Goal: Task Accomplishment & Management: Manage account settings

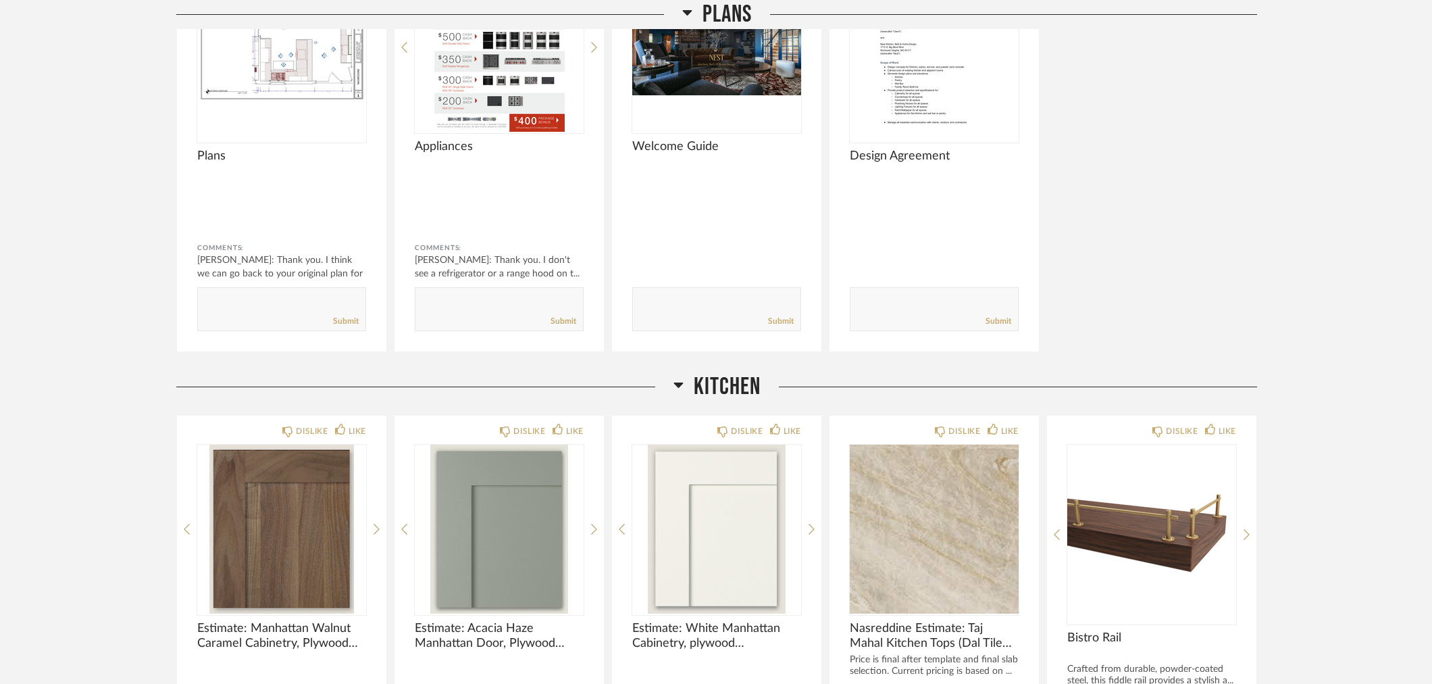
scroll to position [97, 0]
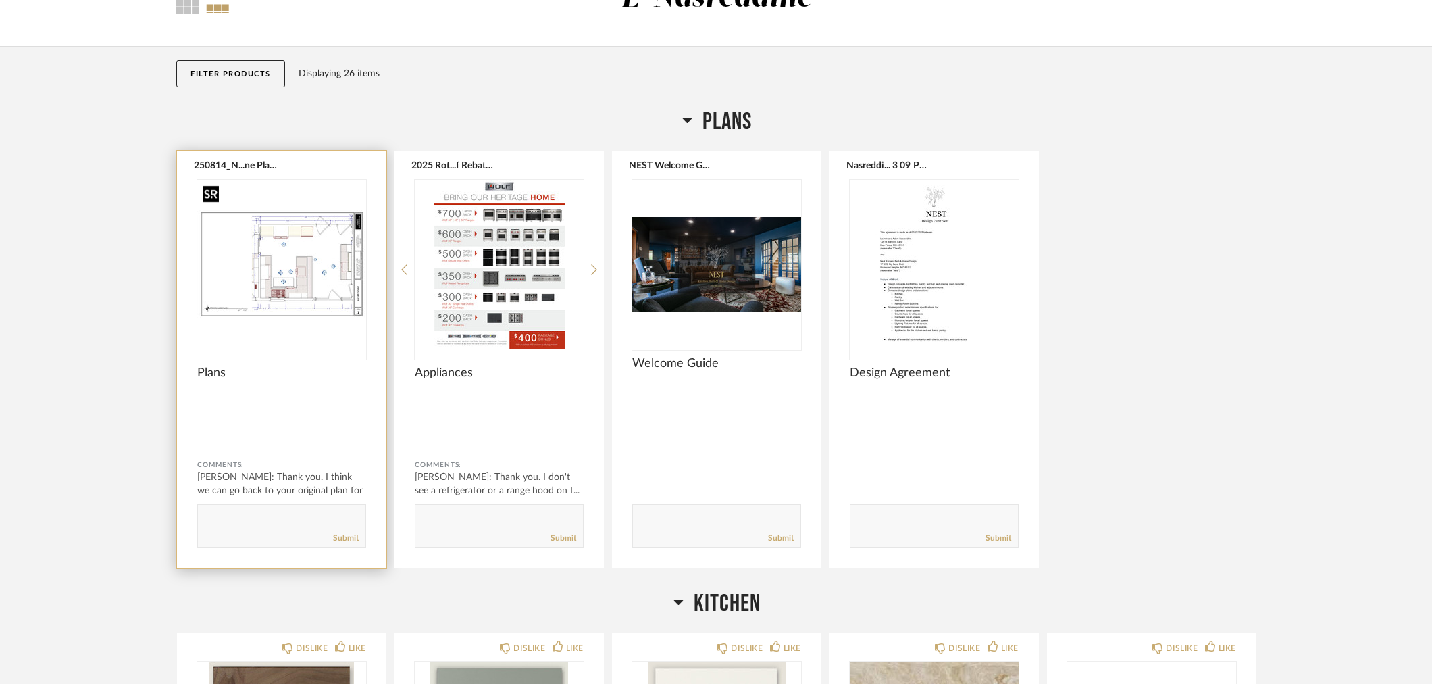
click at [319, 269] on img "0" at bounding box center [281, 264] width 169 height 169
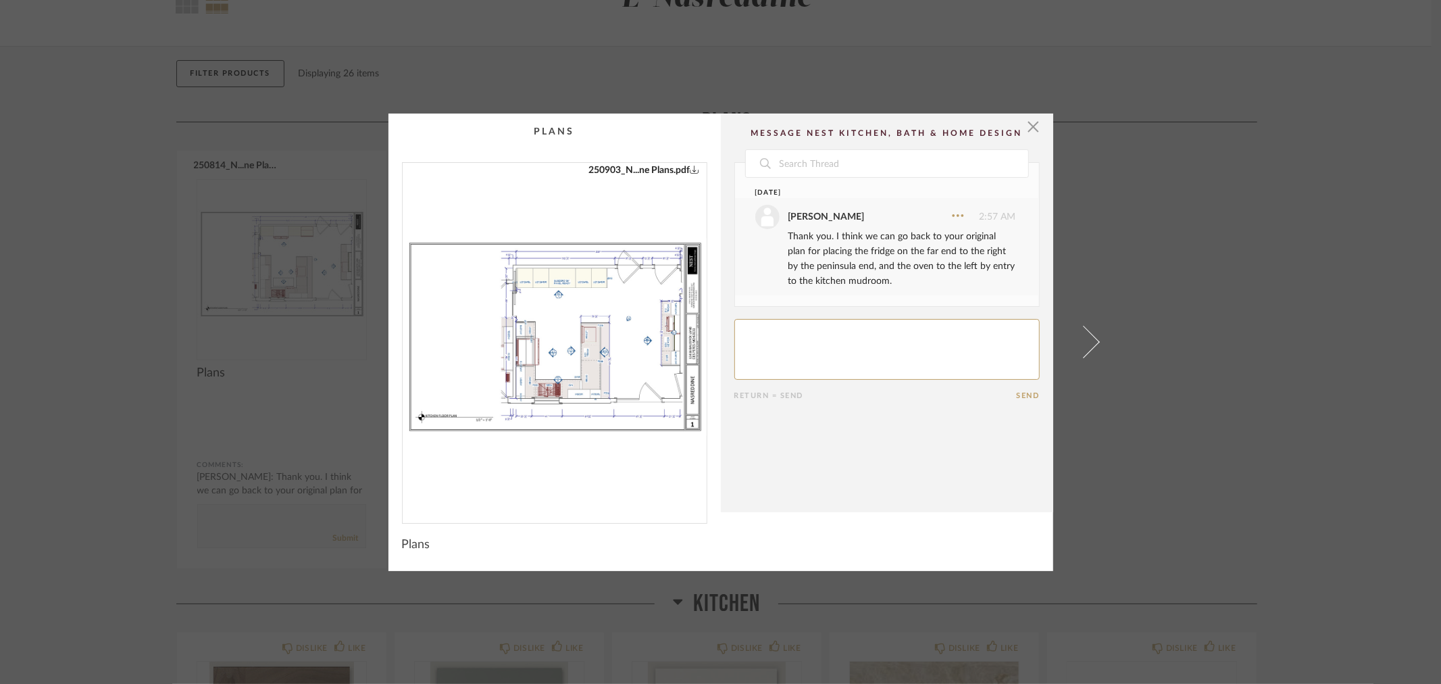
click at [1326, 282] on div "× 250903_N...ne Plans.pdf Date August 15th Adam Nasreddine 2:57 AM Thank you. I…" at bounding box center [720, 342] width 1441 height 684
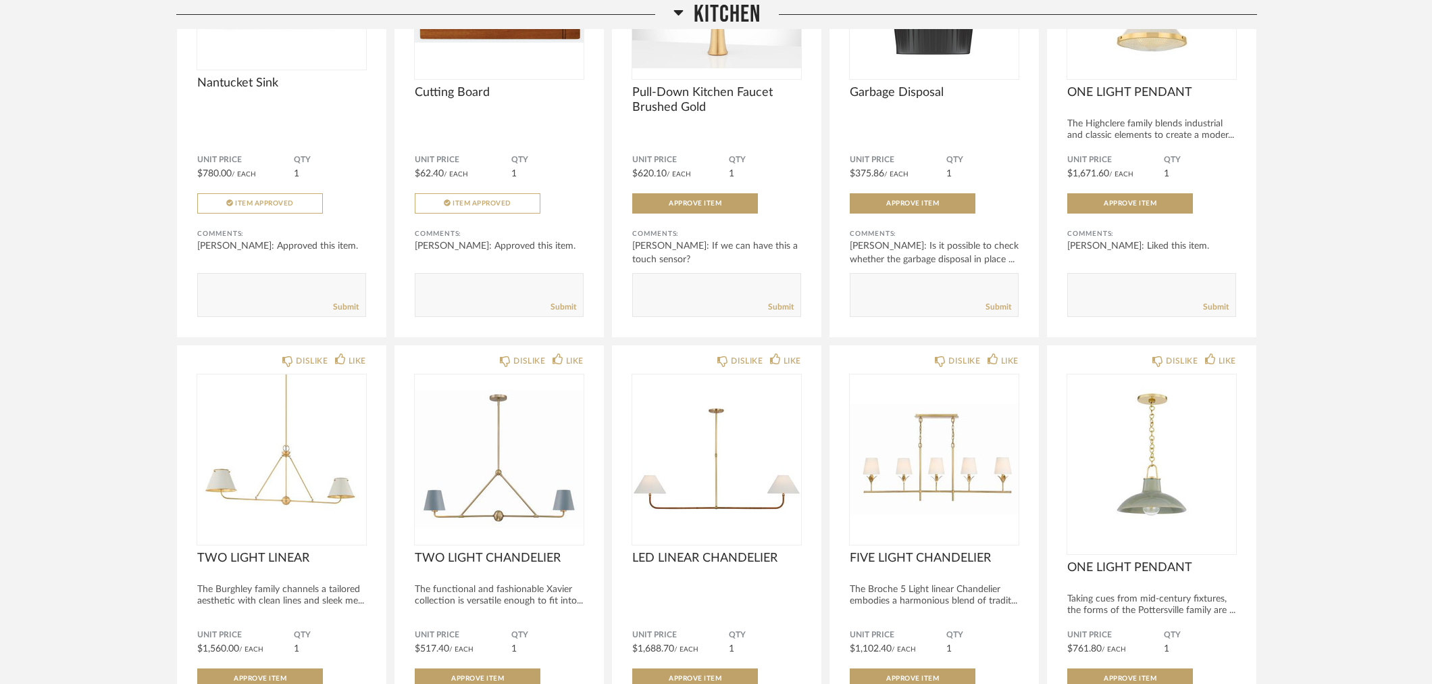
scroll to position [1876, 0]
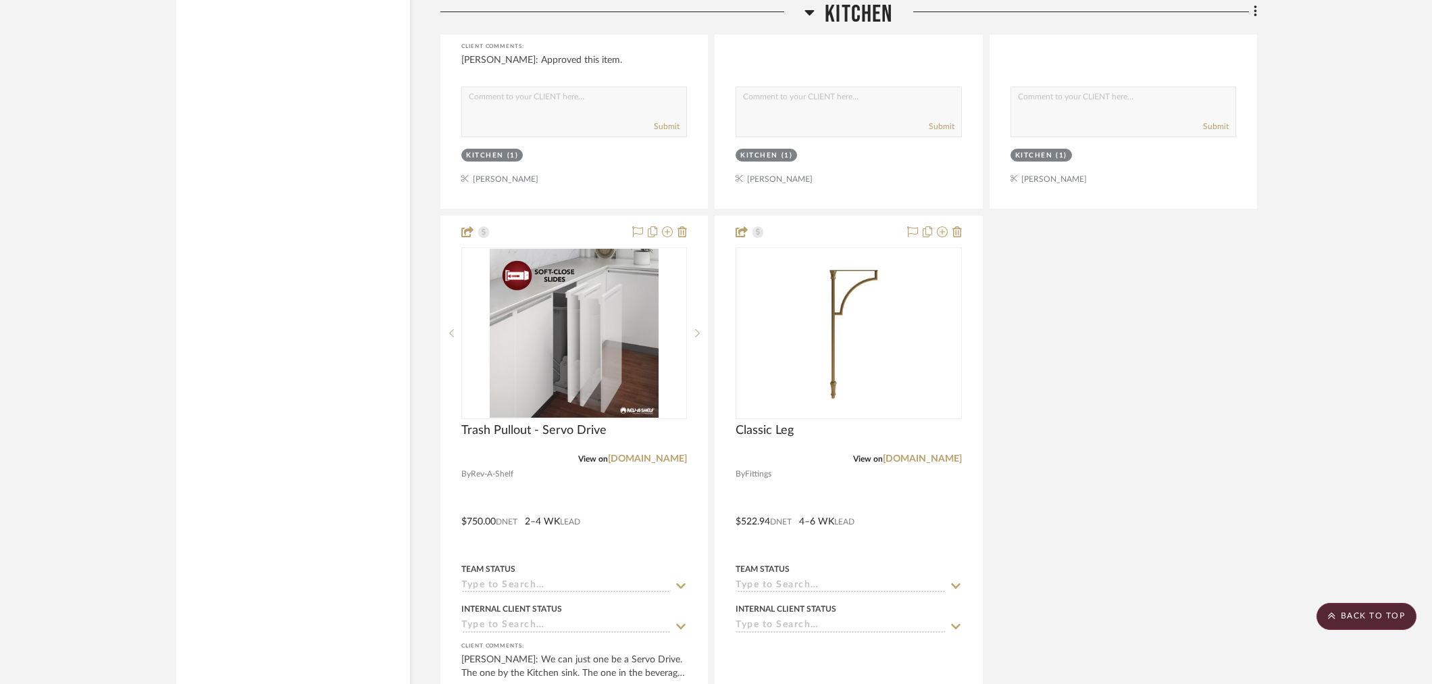
scroll to position [2918, 0]
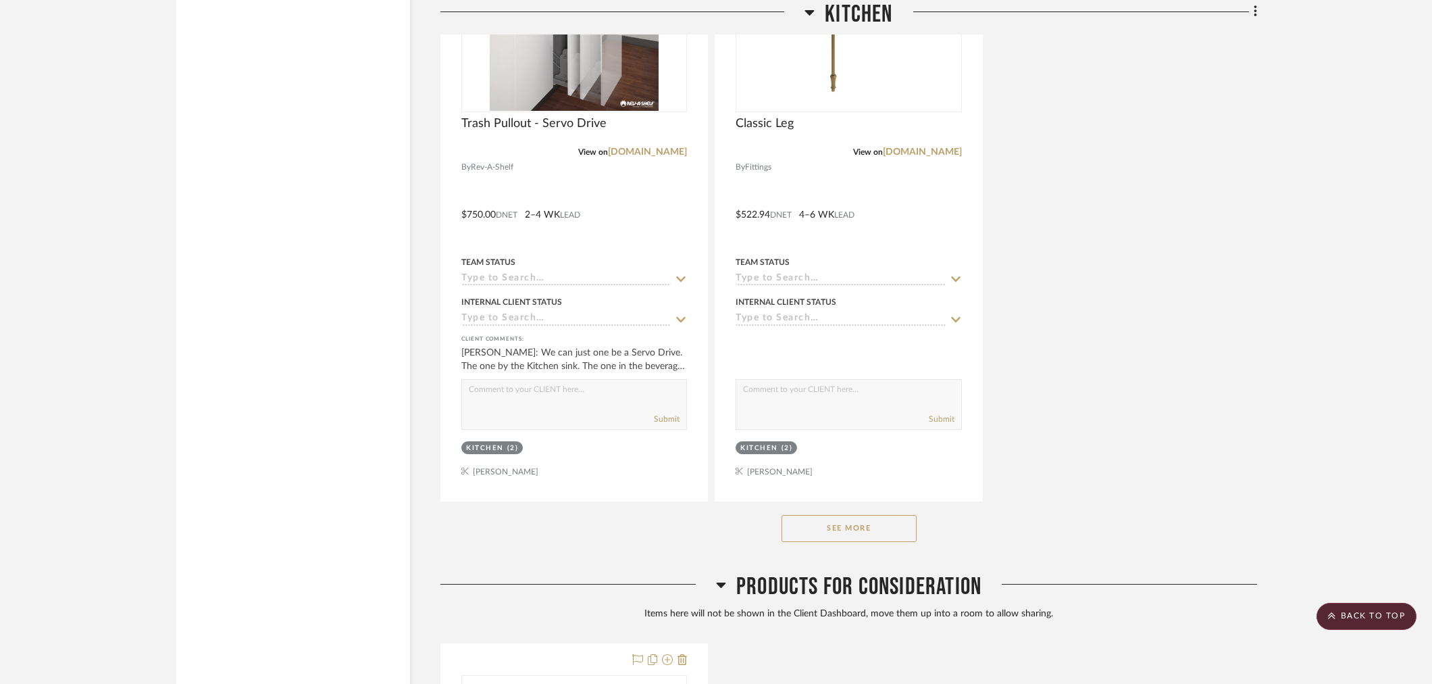
click at [852, 520] on button "See More" at bounding box center [849, 528] width 135 height 27
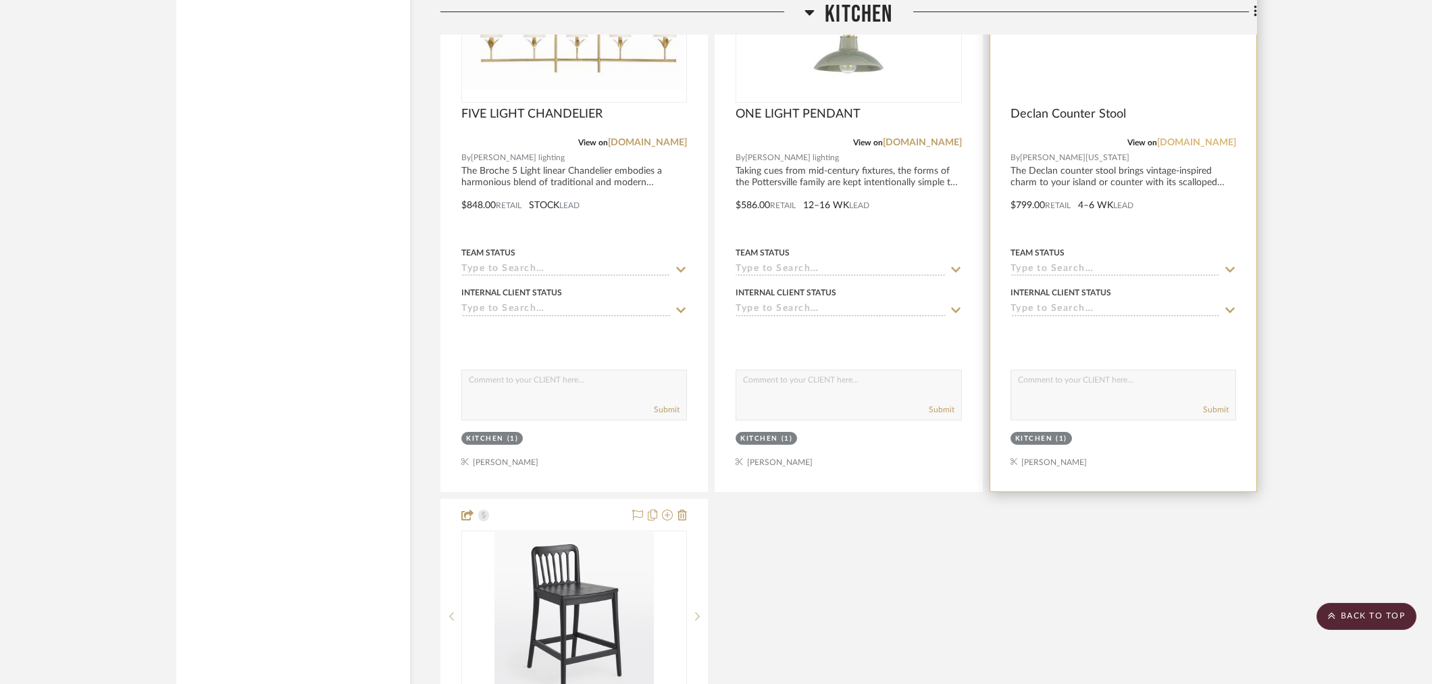
scroll to position [5245, 0]
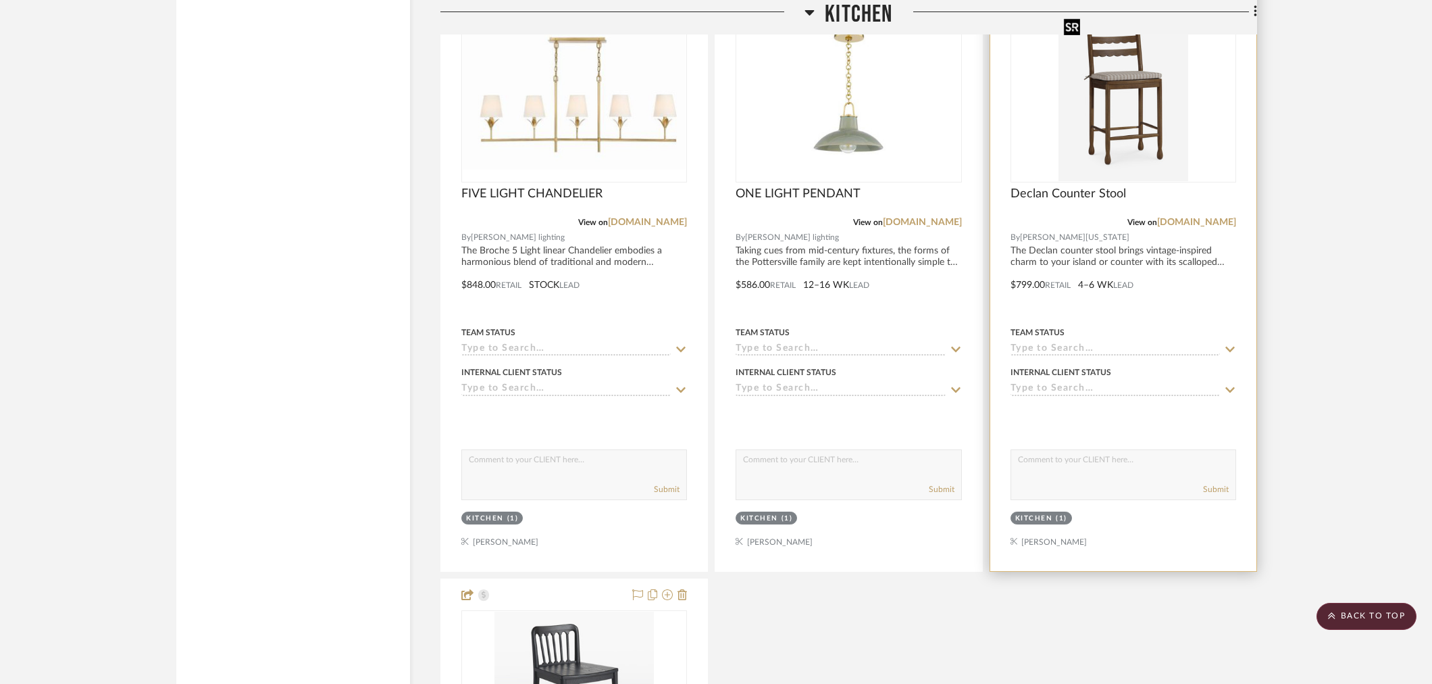
click at [1117, 138] on img "0" at bounding box center [1124, 96] width 130 height 169
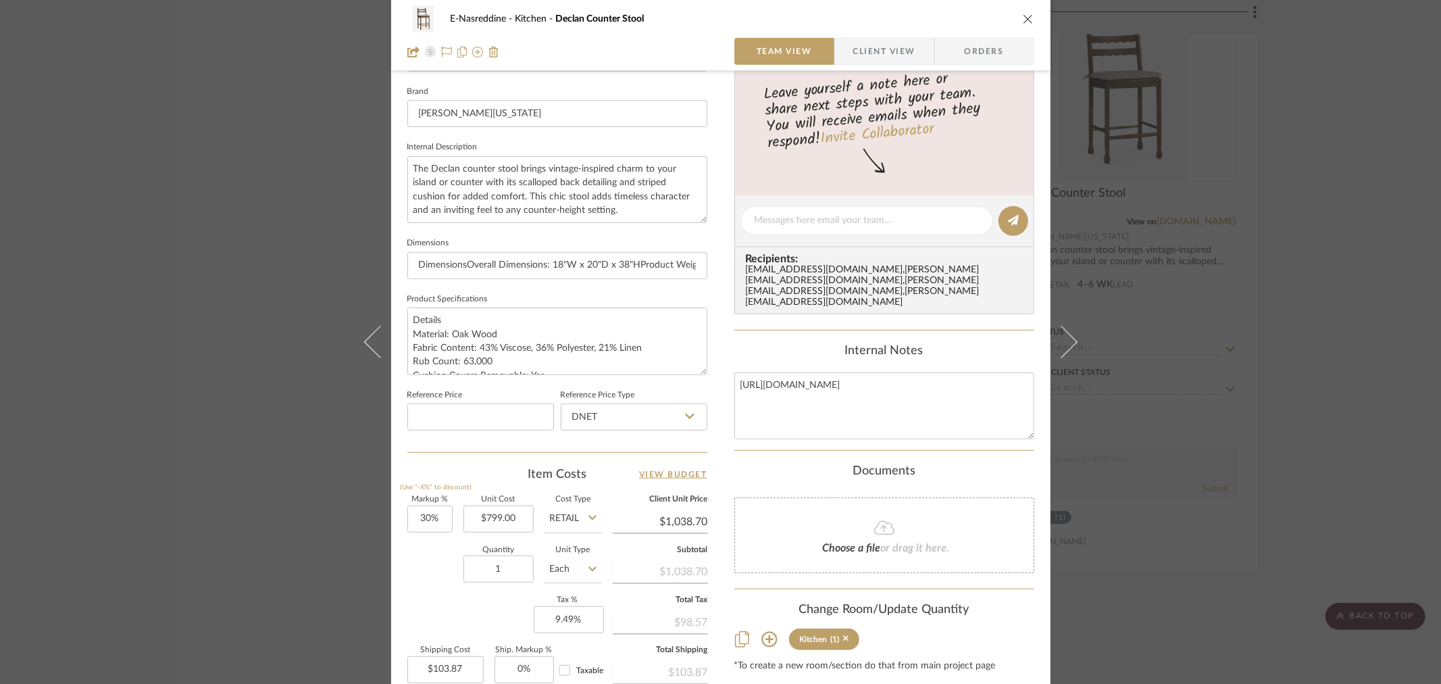
scroll to position [450, 0]
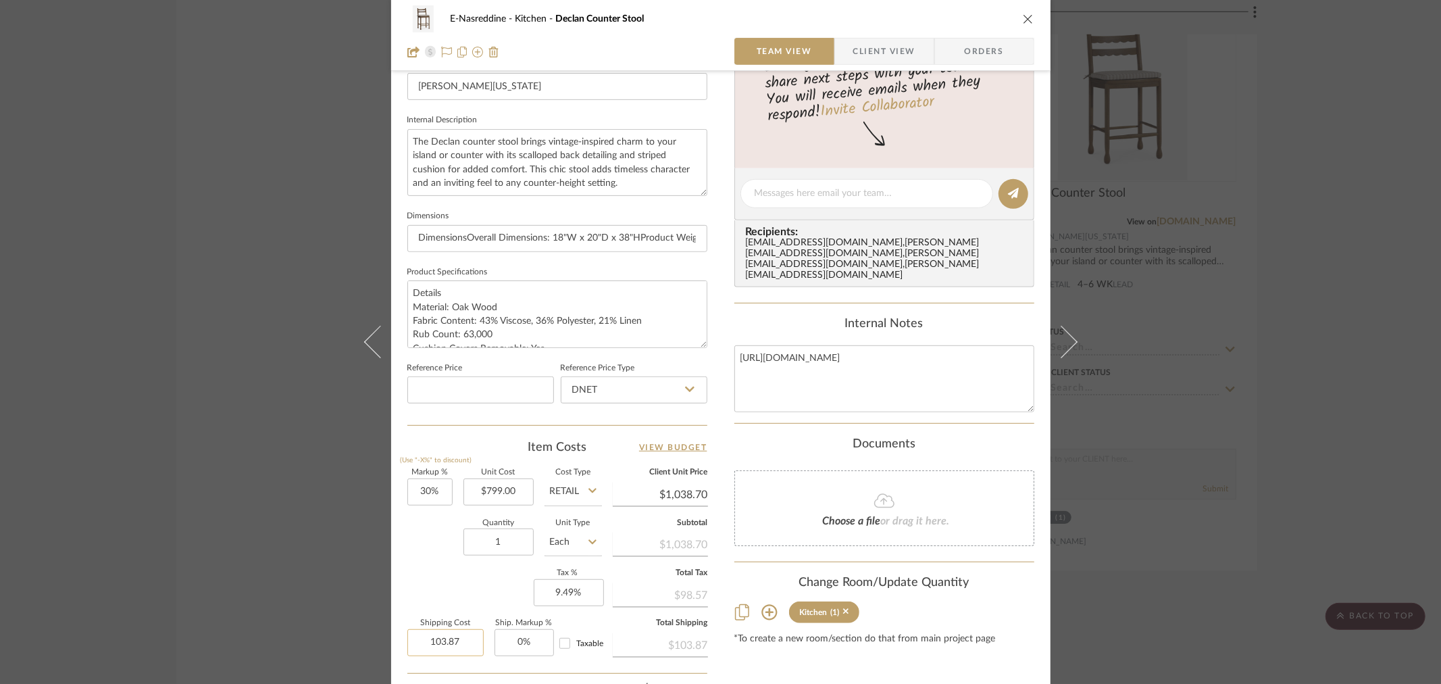
click at [447, 640] on input "103.87" at bounding box center [445, 642] width 76 height 27
type input "$103.87"
click at [502, 531] on input "1" at bounding box center [498, 541] width 70 height 27
type input "4"
click at [462, 572] on div "Markup % (Use "-X%" to discount) 30% Unit Cost $799.00 Cost Type Retail Client …" at bounding box center [557, 567] width 300 height 197
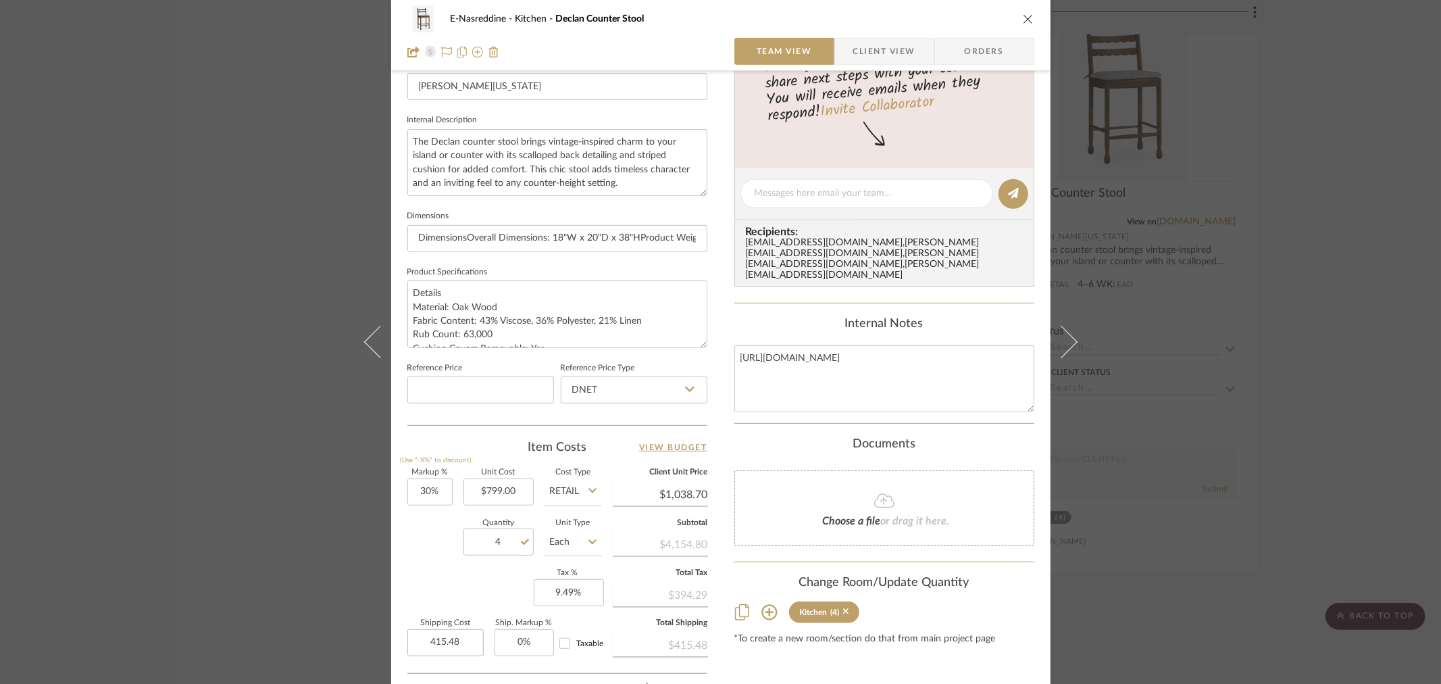
click at [447, 642] on input "415.48" at bounding box center [445, 642] width 76 height 27
type input "$150.00"
click at [461, 581] on div "Markup % (Use "-X%" to discount) 30% Unit Cost $799.00 Cost Type Retail Client …" at bounding box center [557, 567] width 300 height 197
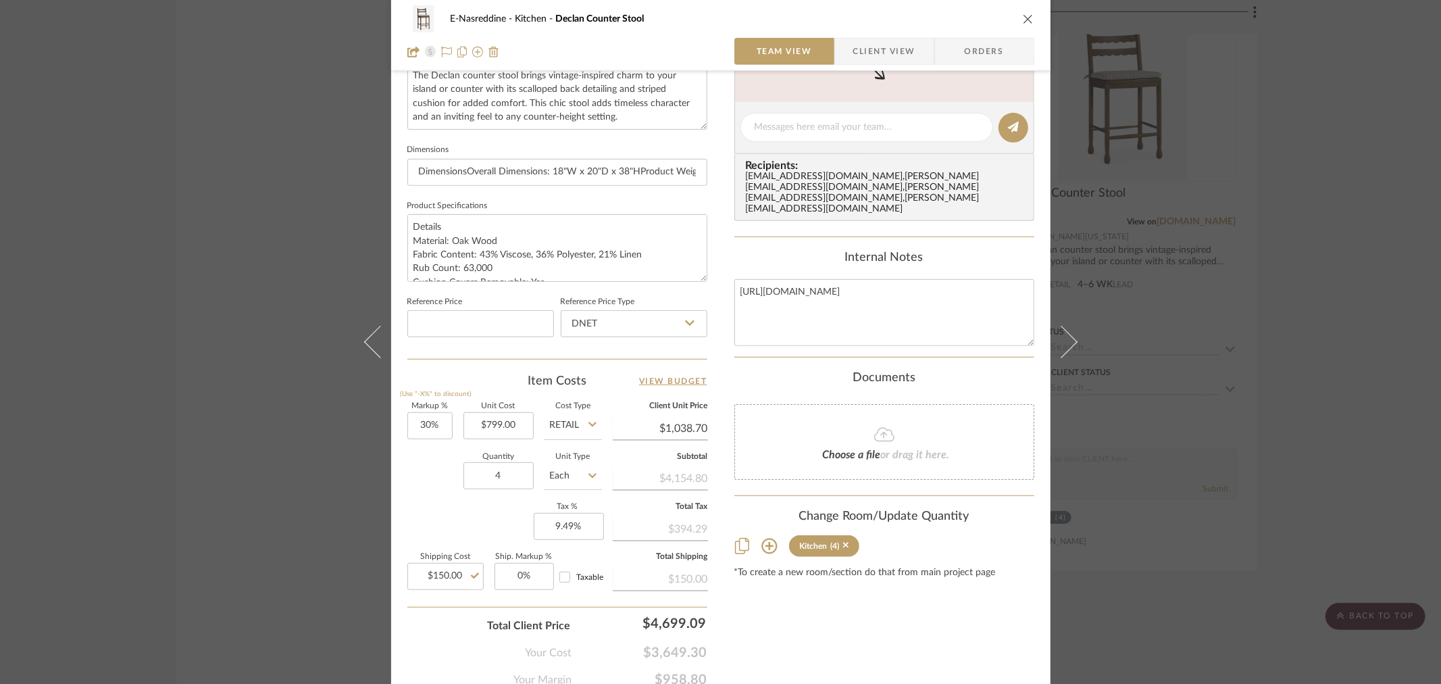
scroll to position [573, 0]
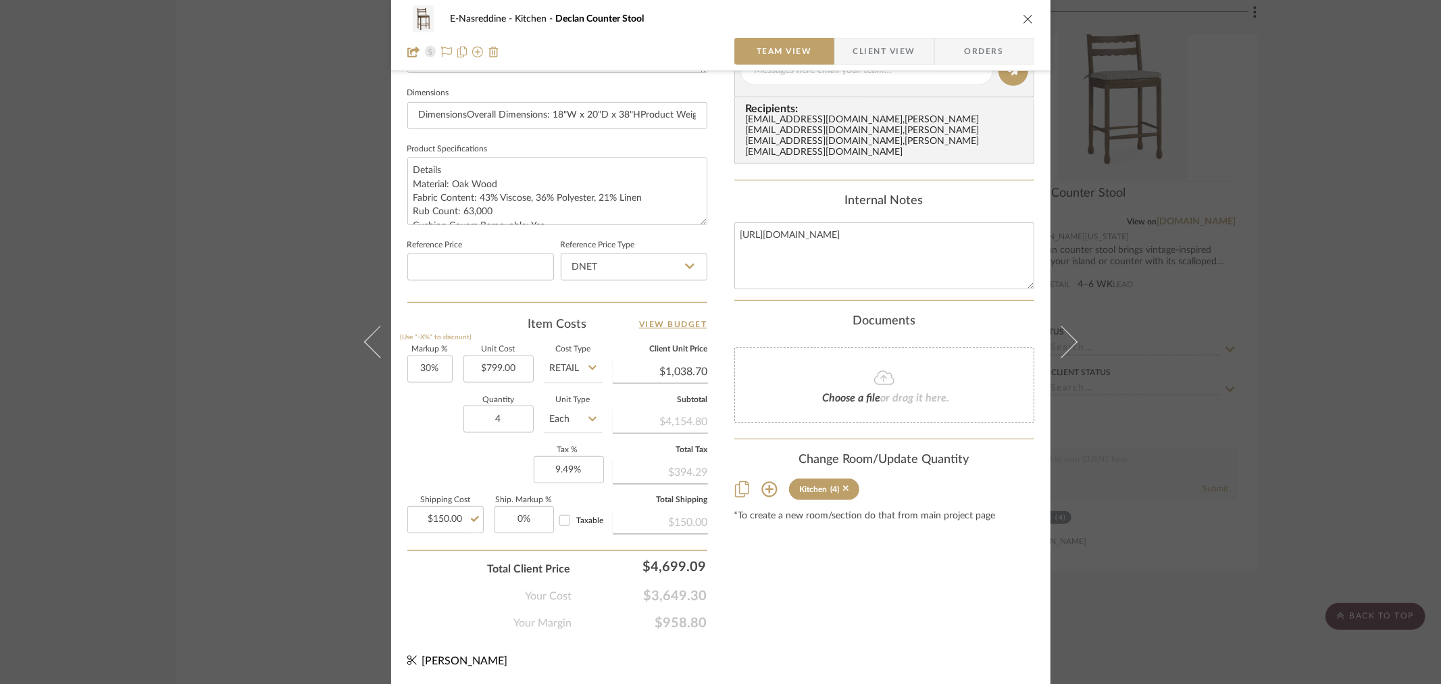
click at [1360, 286] on div "E-Nasreddine Kitchen Declan Counter Stool Team View Client View Orders Team-Fac…" at bounding box center [720, 342] width 1441 height 684
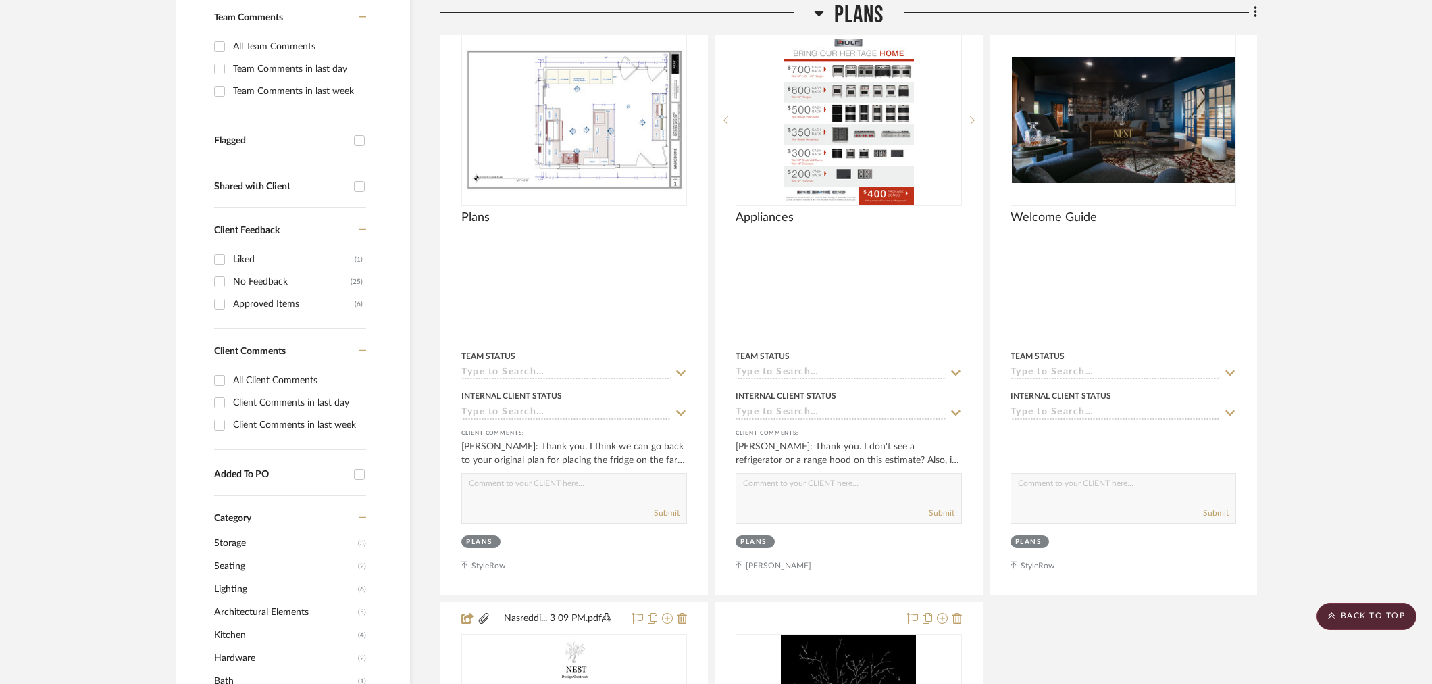
scroll to position [0, 0]
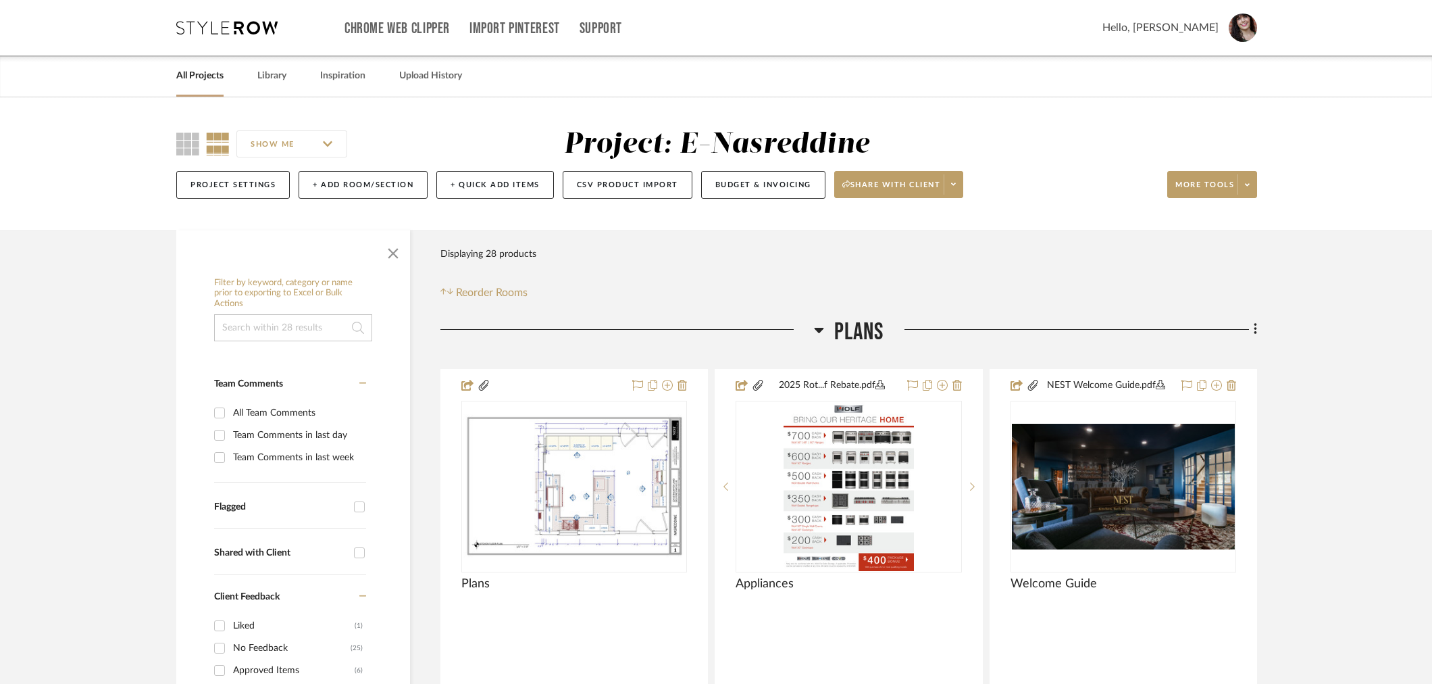
click at [193, 72] on link "All Projects" at bounding box center [199, 76] width 47 height 18
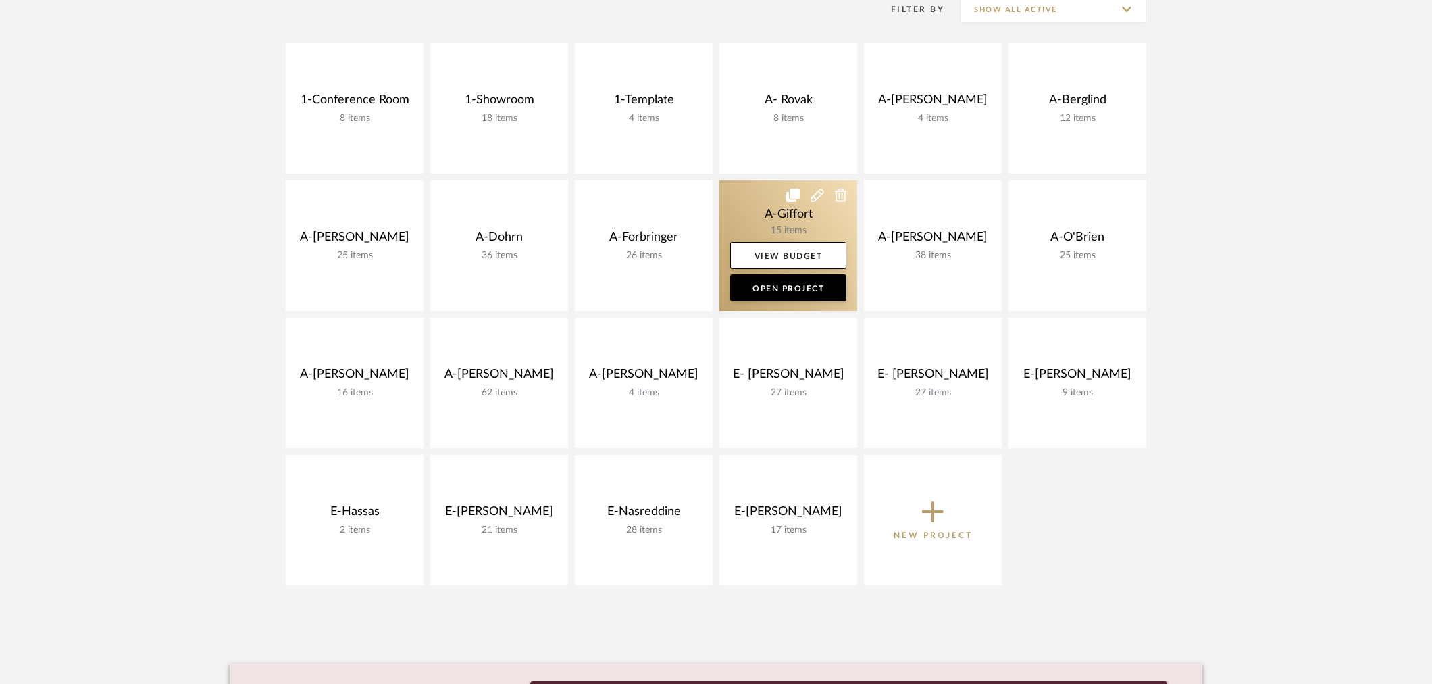
scroll to position [525, 0]
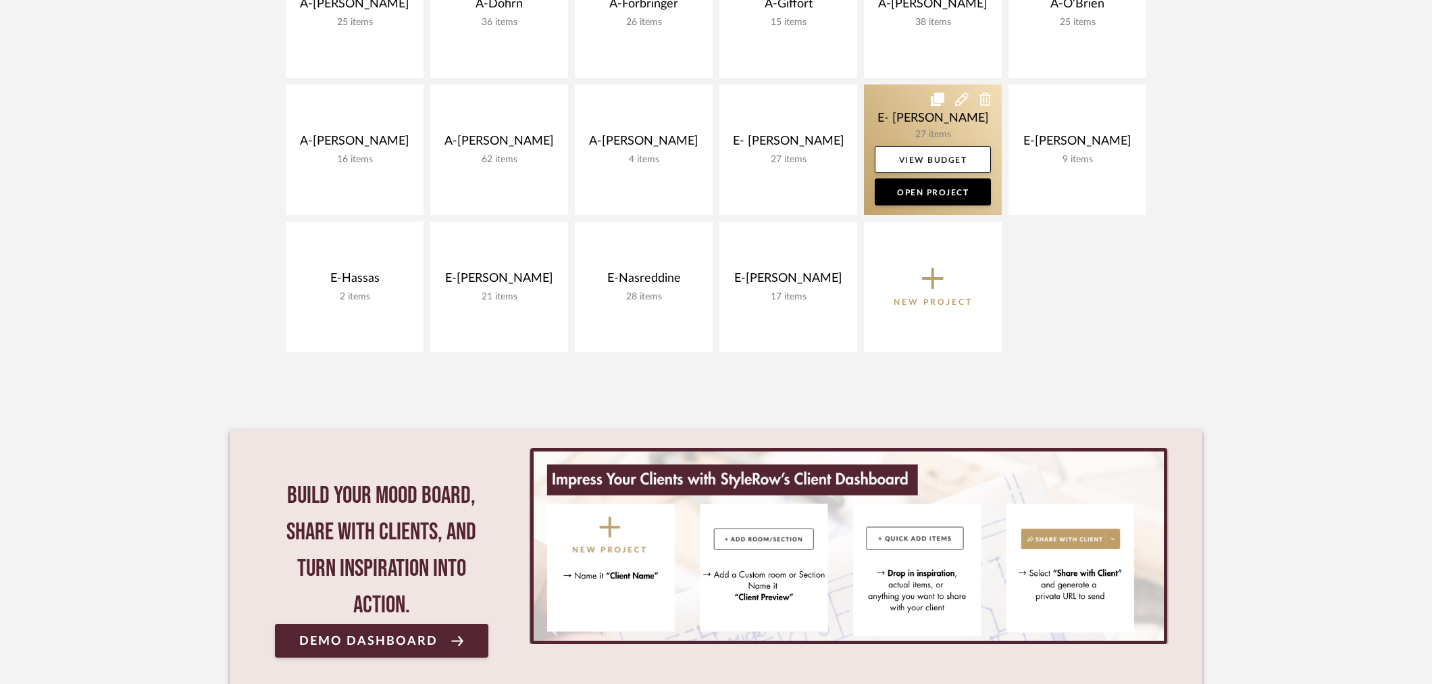
click at [928, 112] on link at bounding box center [933, 149] width 138 height 130
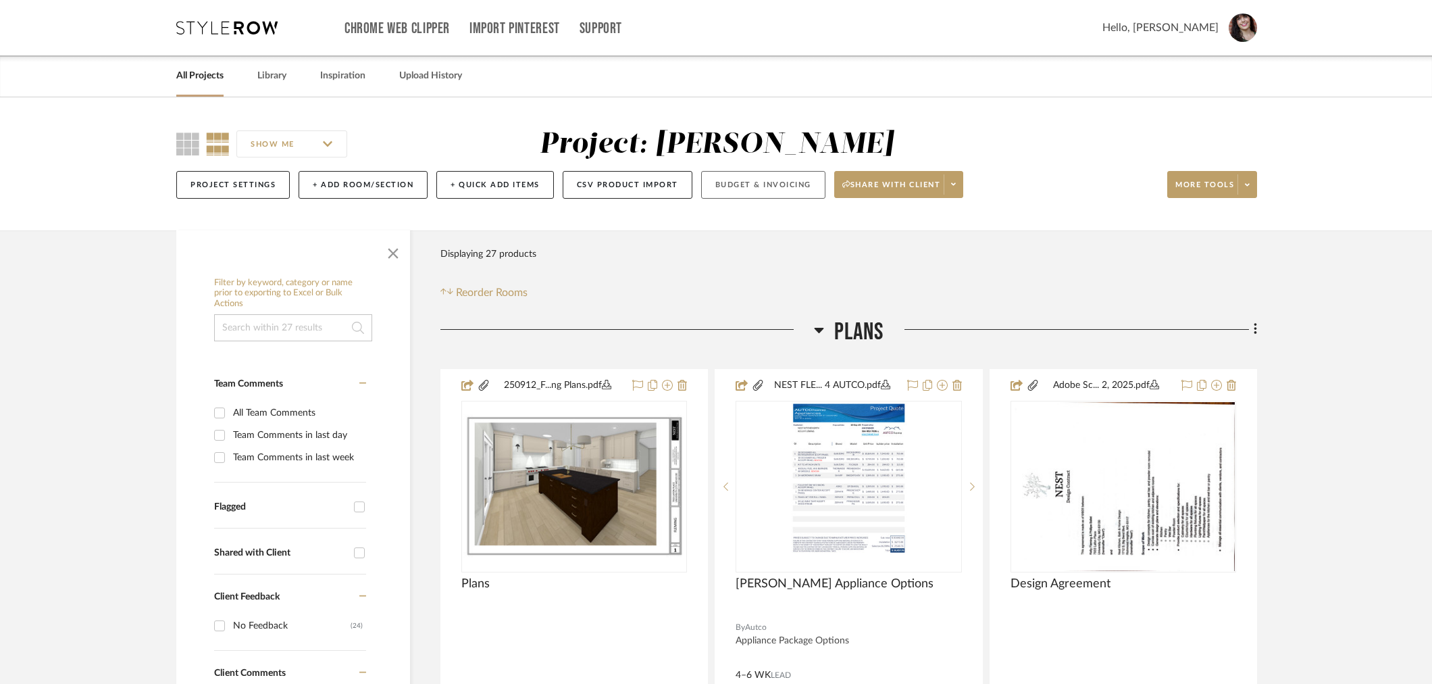
click at [725, 190] on button "Budget & Invoicing" at bounding box center [763, 185] width 124 height 28
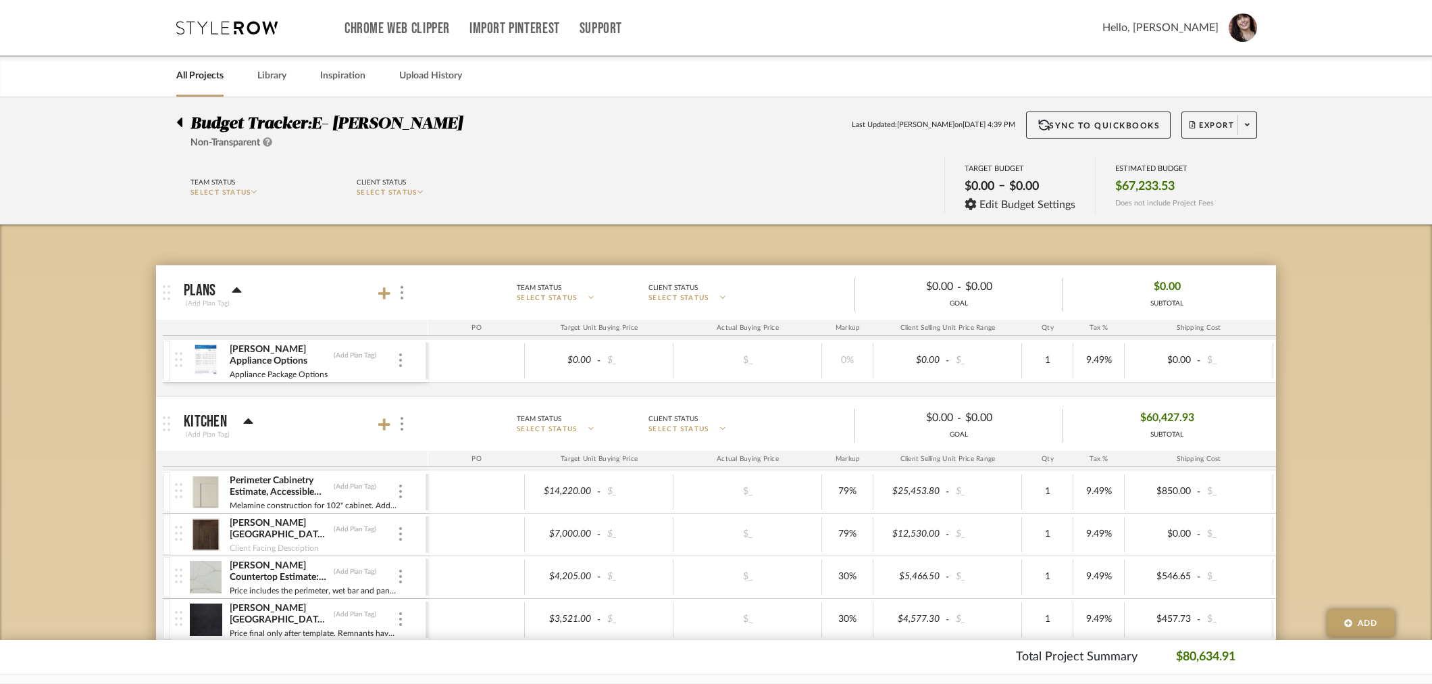
click at [180, 120] on icon at bounding box center [179, 122] width 5 height 9
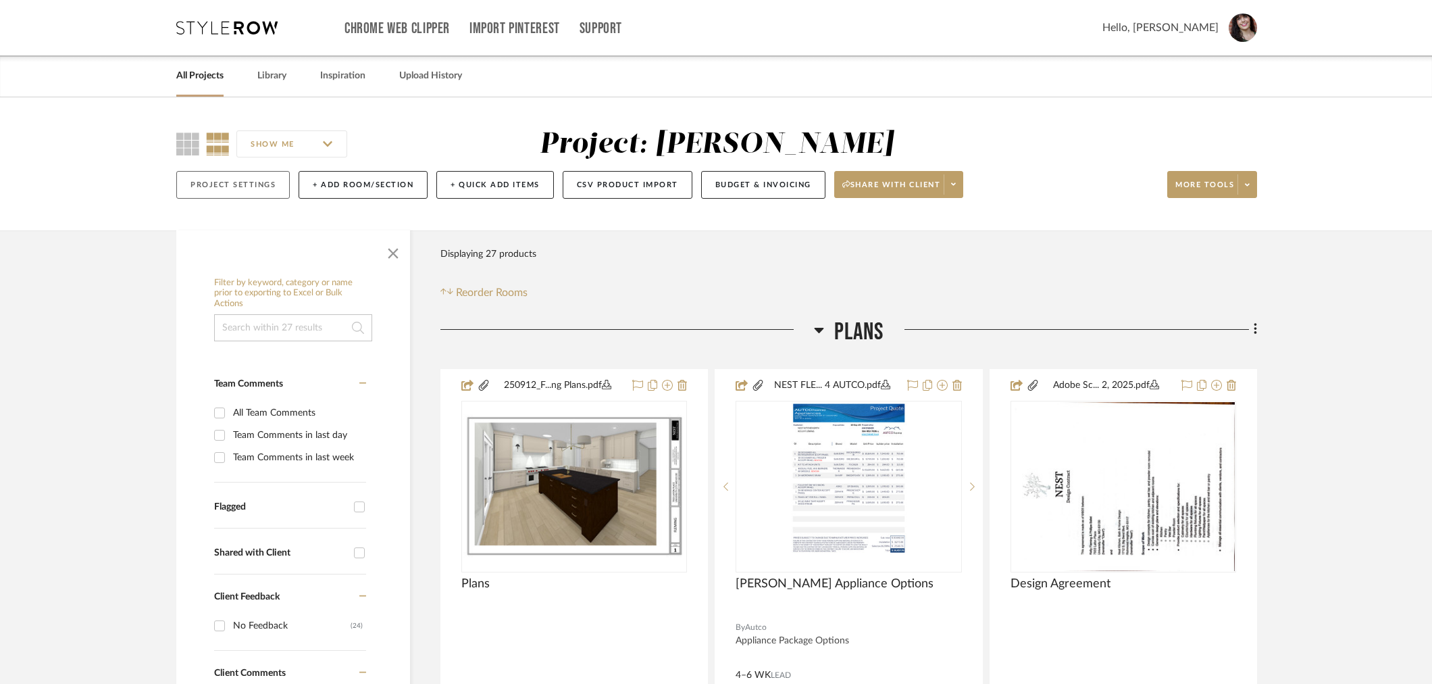
click at [211, 184] on button "Project Settings" at bounding box center [232, 185] width 113 height 28
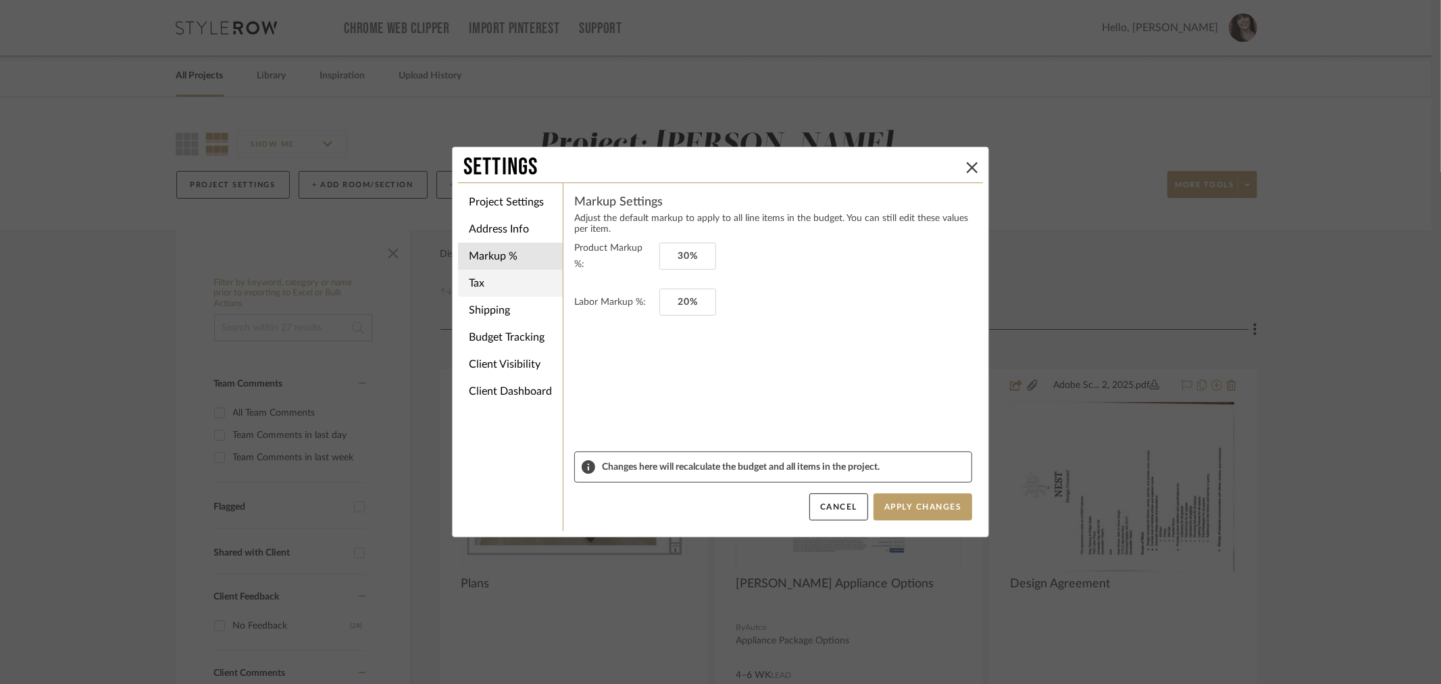
click at [488, 280] on li "Tax" at bounding box center [510, 283] width 105 height 27
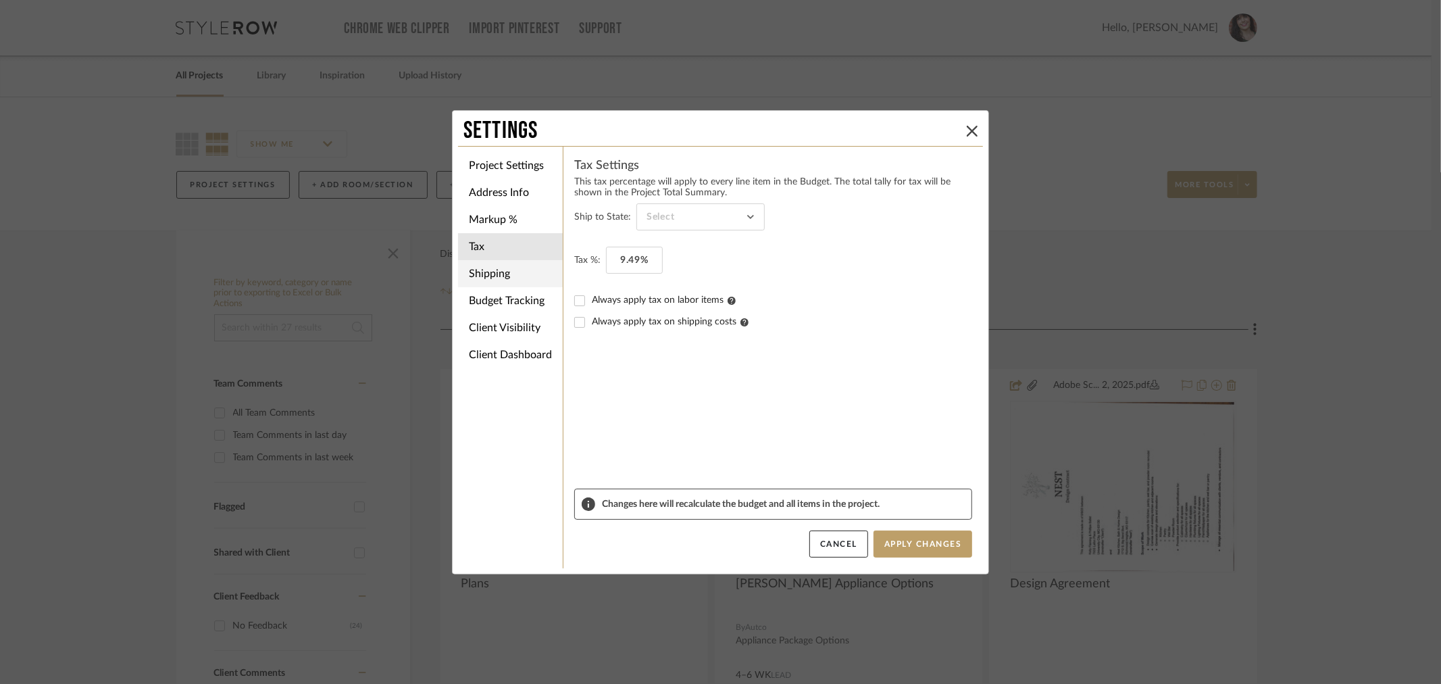
click at [486, 265] on li "Shipping" at bounding box center [510, 273] width 105 height 27
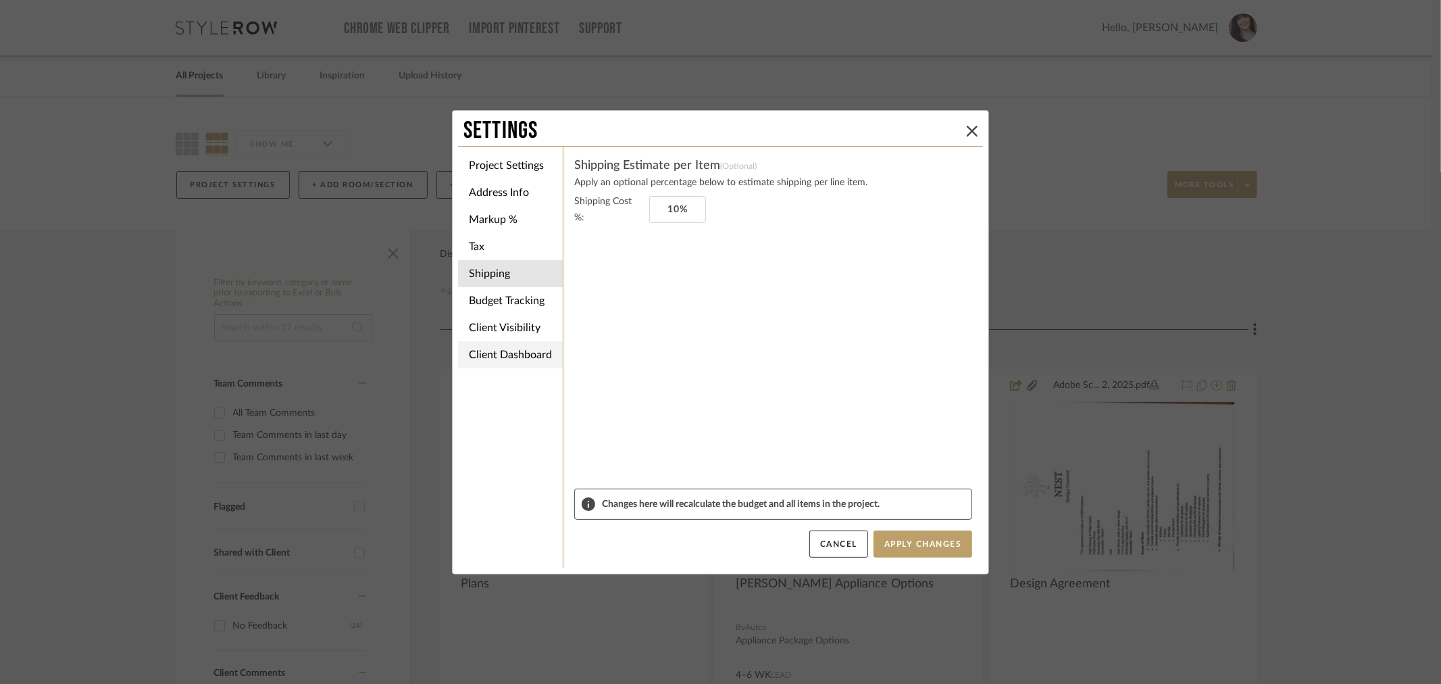
click at [490, 358] on li "Client Dashboard" at bounding box center [510, 354] width 105 height 27
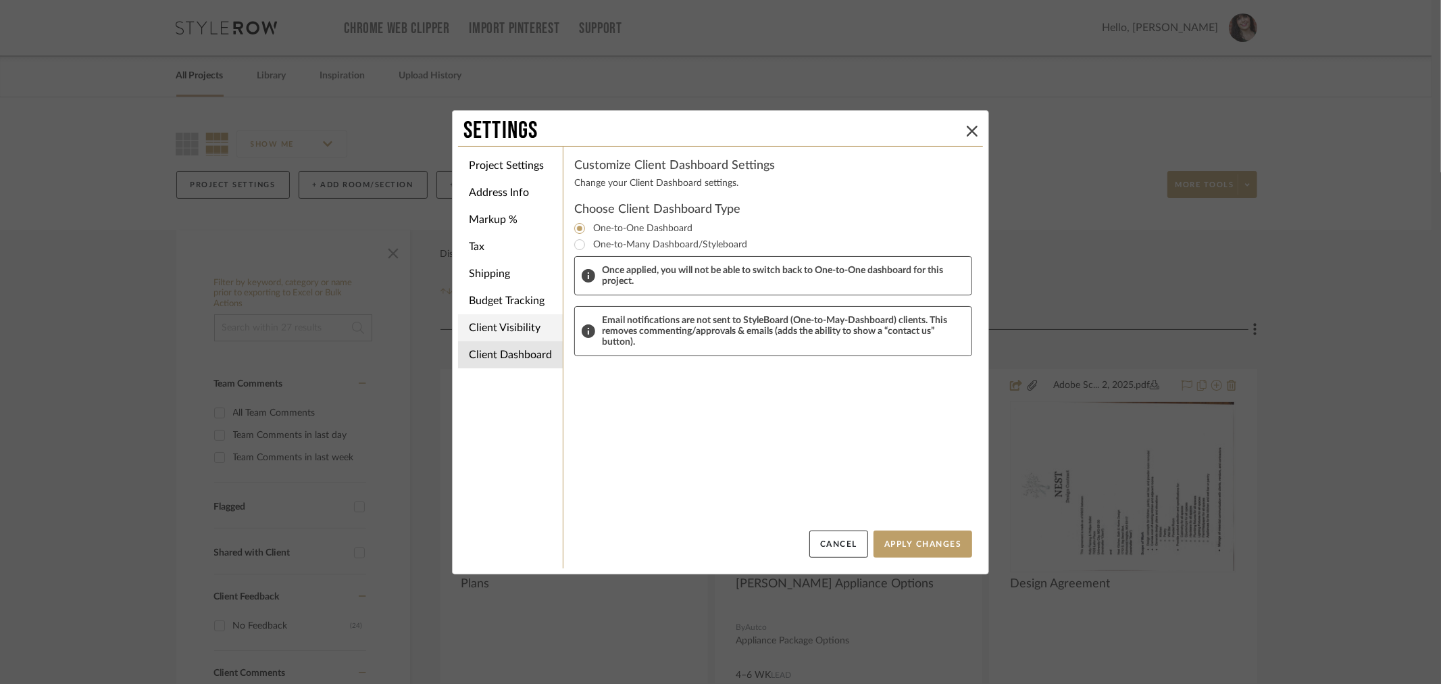
click at [490, 336] on li "Client Visibility" at bounding box center [510, 327] width 105 height 27
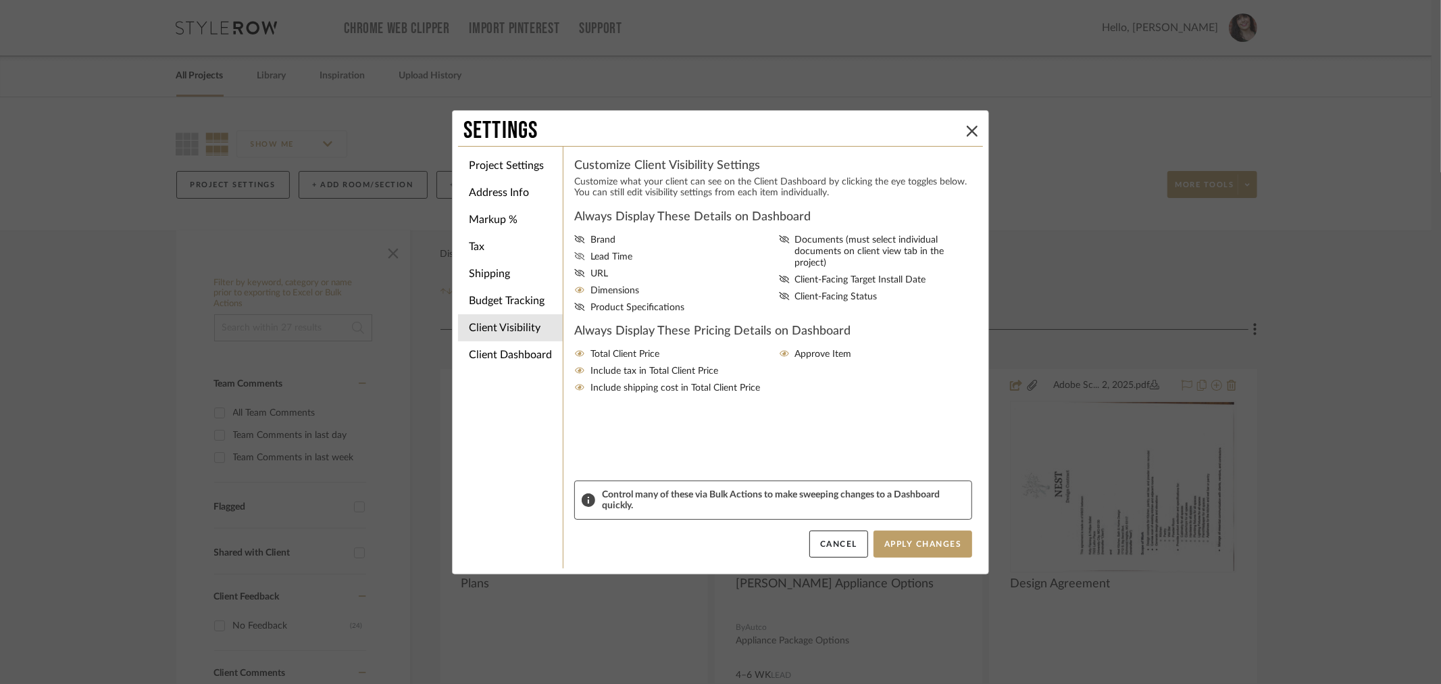
click at [613, 255] on span "Lead Time" at bounding box center [611, 256] width 42 height 11
click at [0, 0] on input "Lead Time" at bounding box center [0, 0] width 0 height 0
click at [818, 291] on span "Client-Facing Status" at bounding box center [836, 296] width 82 height 11
click at [0, 0] on input "Client-Facing Status" at bounding box center [0, 0] width 0 height 0
click at [487, 298] on li "Budget Tracking" at bounding box center [510, 300] width 105 height 27
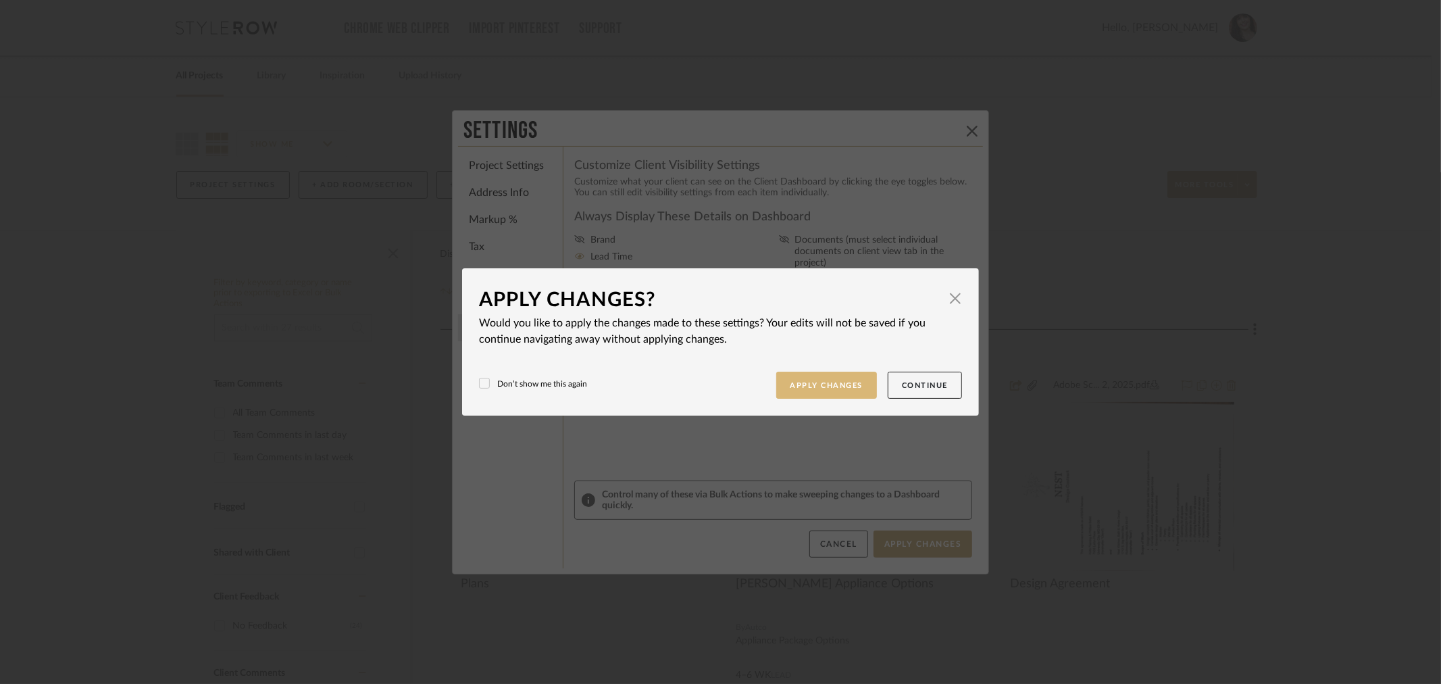
click at [799, 376] on button "Apply Changes" at bounding box center [826, 386] width 101 height 28
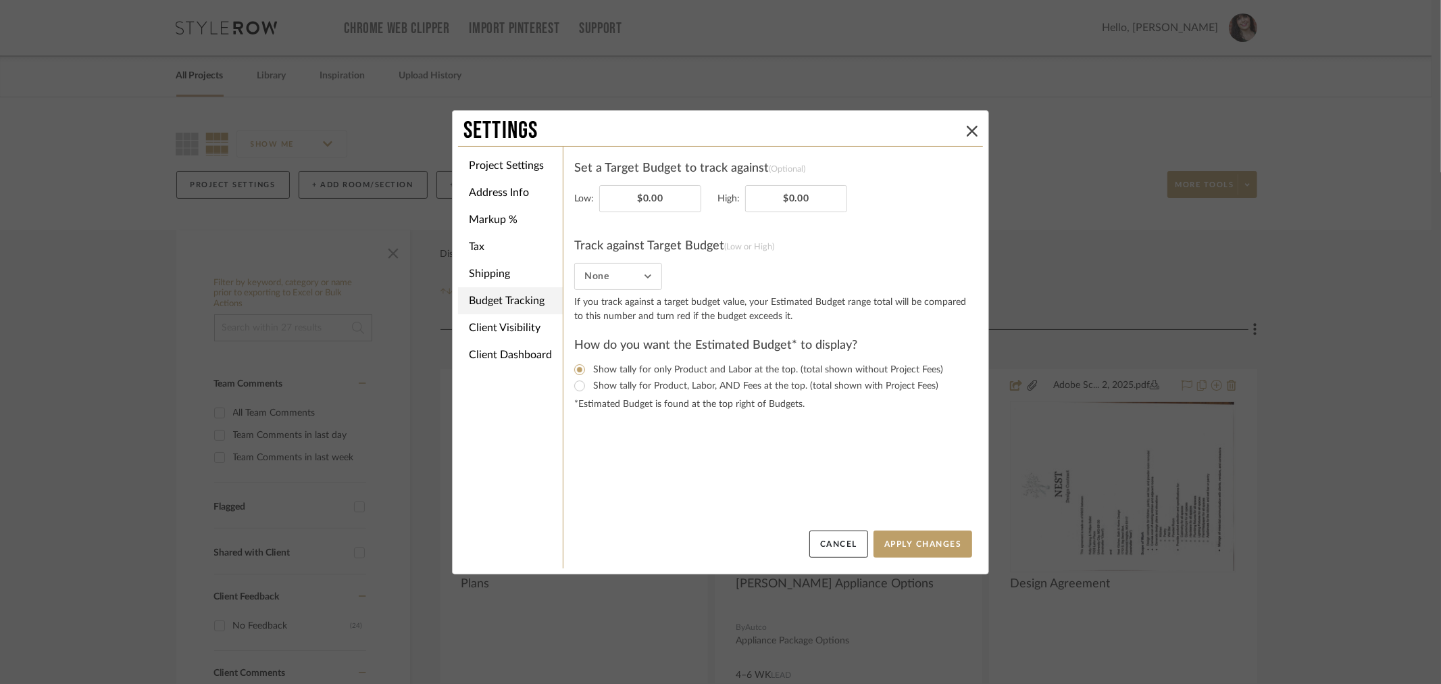
click at [500, 301] on li "Budget Tracking" at bounding box center [510, 300] width 105 height 27
click at [499, 278] on li "Shipping" at bounding box center [510, 273] width 105 height 27
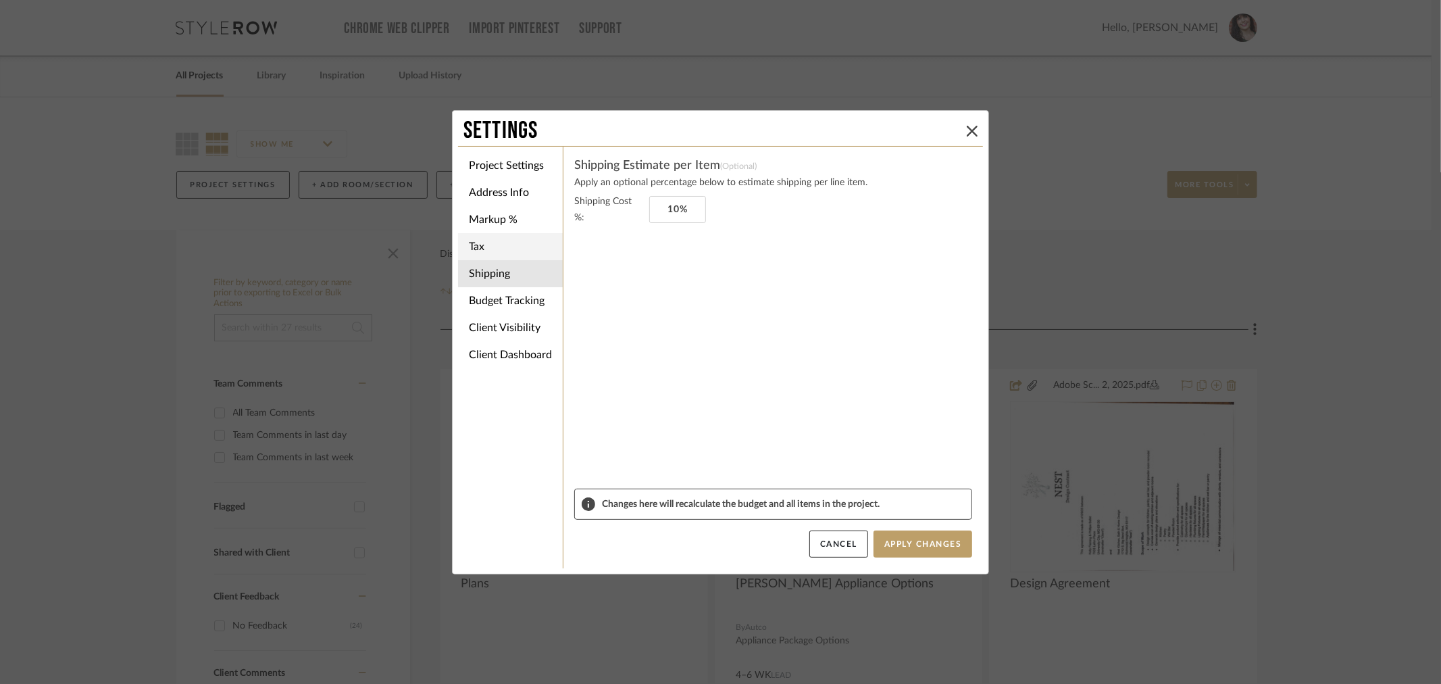
click at [493, 252] on li "Tax" at bounding box center [510, 246] width 105 height 27
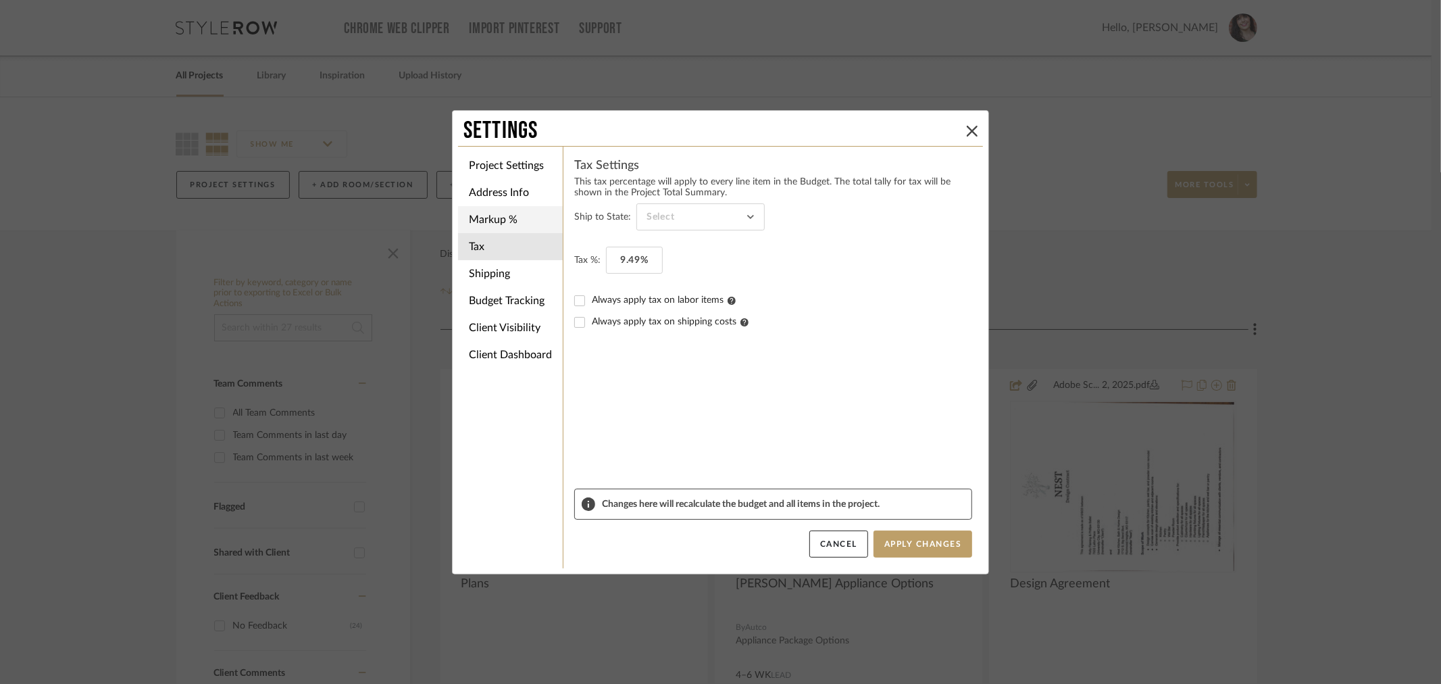
click at [493, 223] on li "Markup %" at bounding box center [510, 219] width 105 height 27
